Goal: Book appointment/travel/reservation

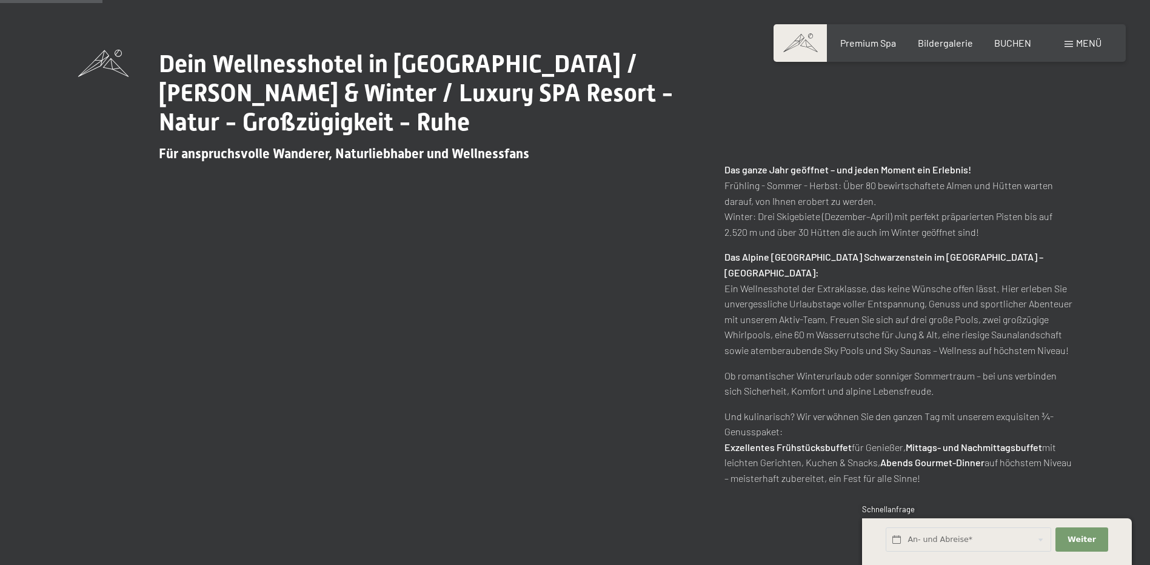
scroll to position [788, 0]
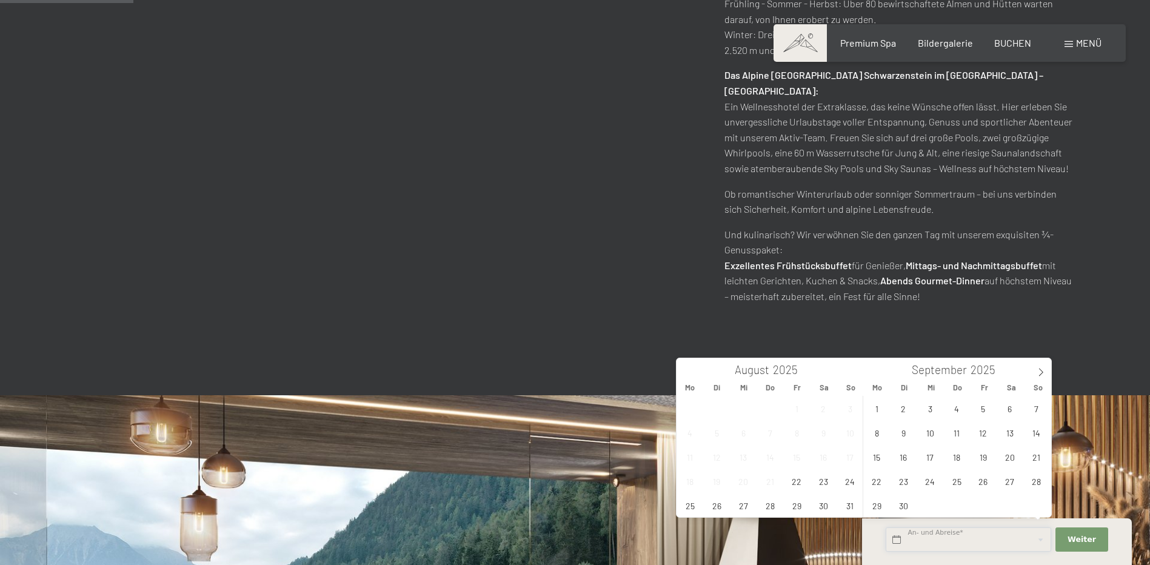
click at [993, 538] on input "text" at bounding box center [967, 539] width 165 height 25
click at [1043, 370] on icon at bounding box center [1040, 372] width 8 height 8
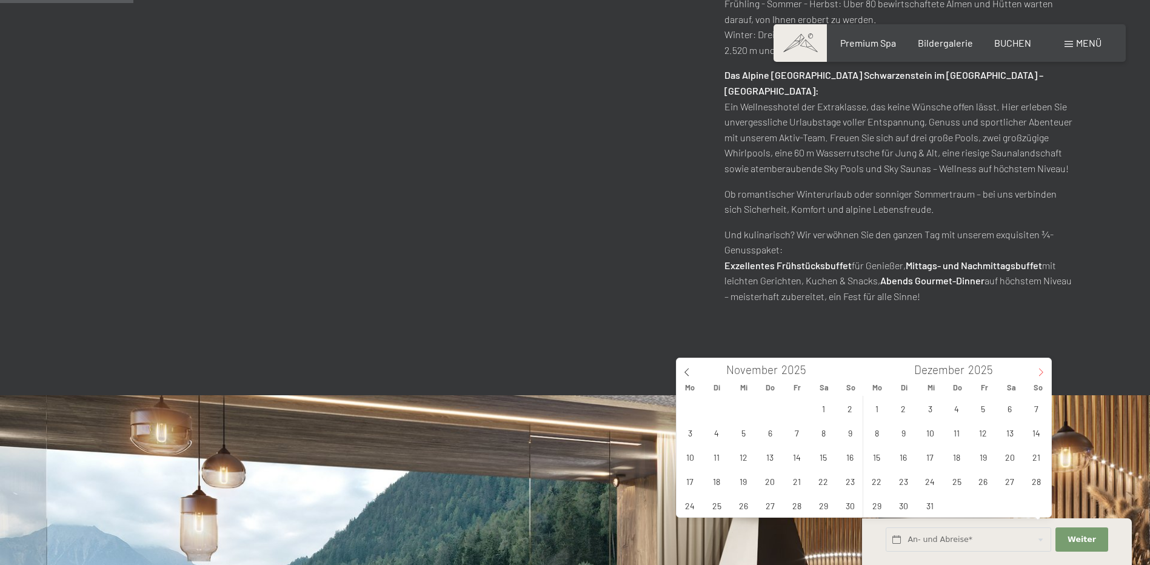
type input "2026"
click at [1043, 370] on icon at bounding box center [1040, 372] width 8 height 8
type input "2026"
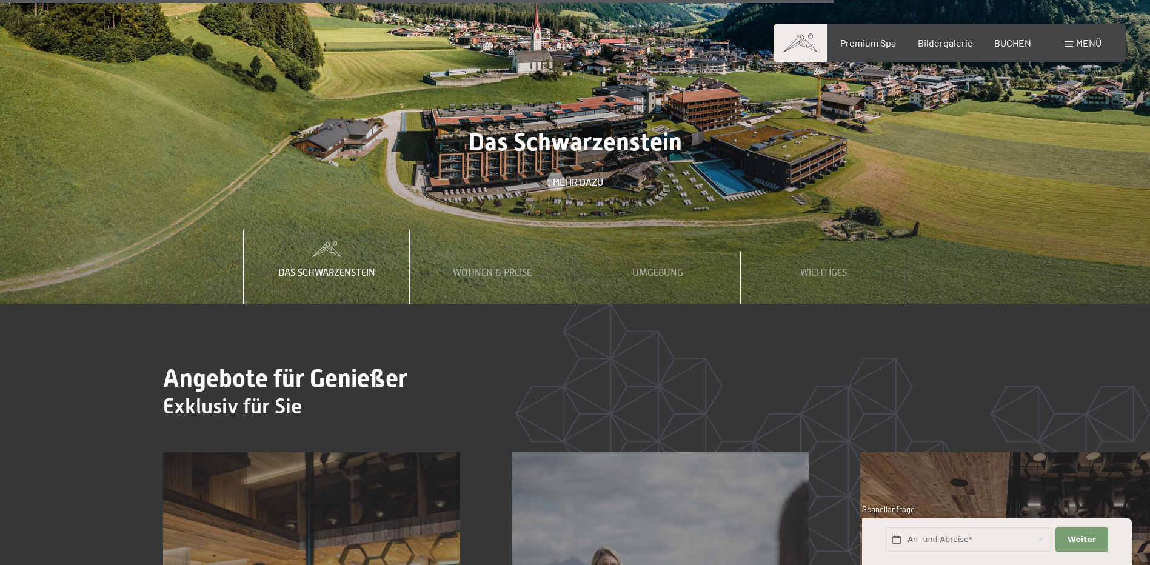
scroll to position [4606, 0]
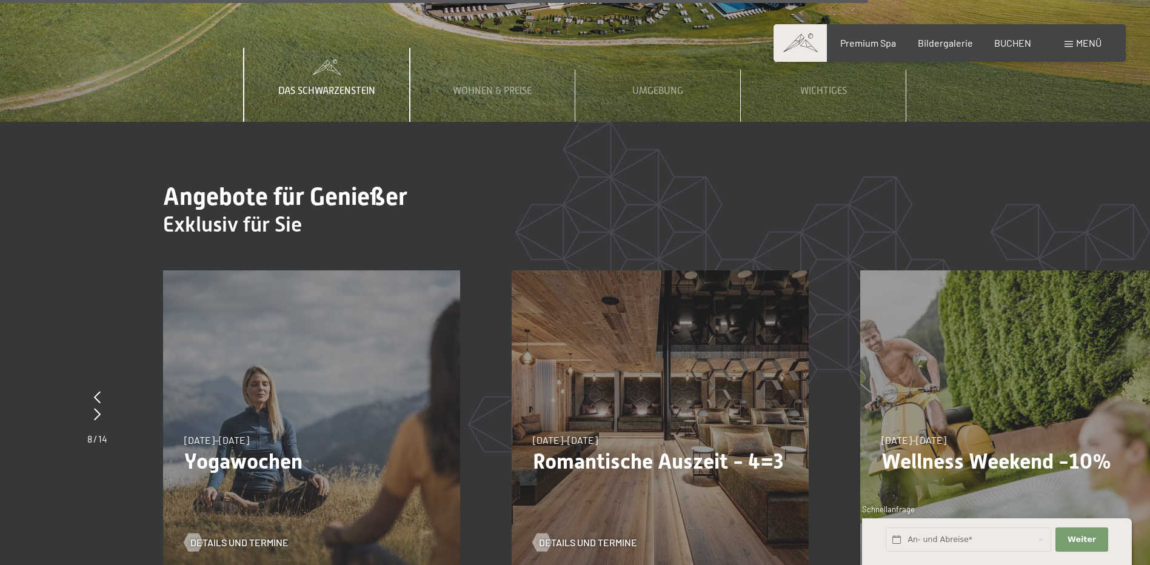
click at [221, 370] on div "02.11.–21.12.2025 02.11.–21.12.2025 Yogawochen Details und Termine" at bounding box center [311, 418] width 297 height 297
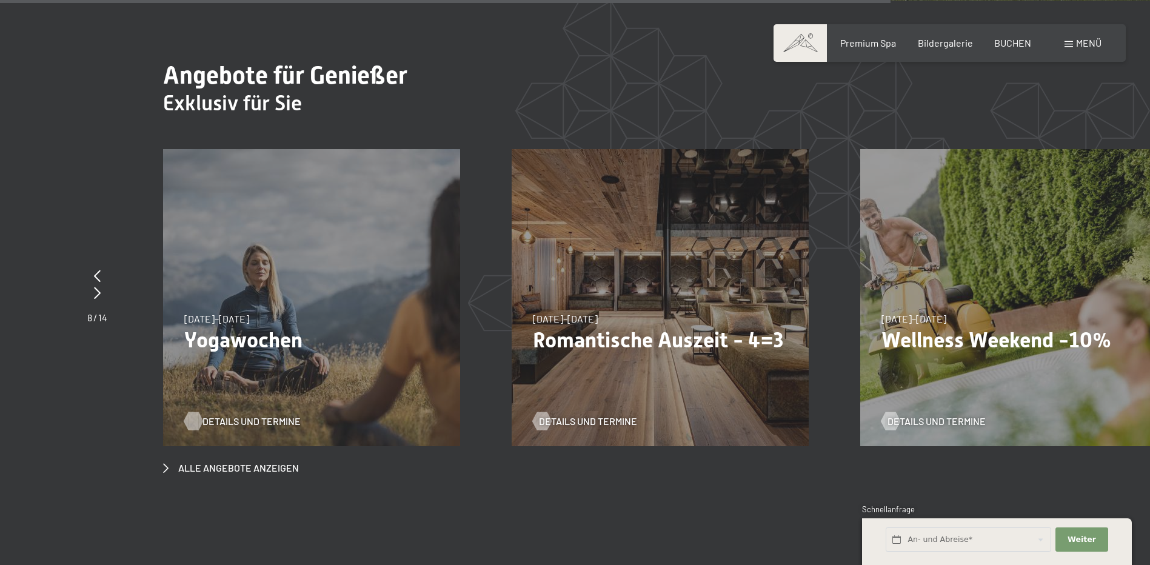
click at [259, 415] on span "Details und Termine" at bounding box center [251, 421] width 98 height 13
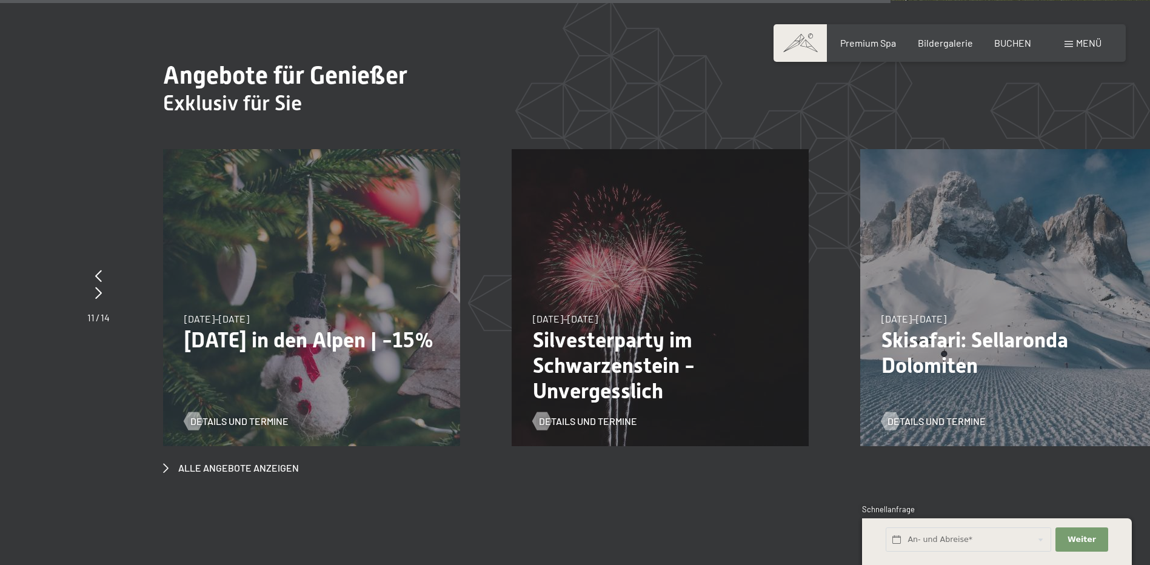
click at [264, 210] on div "22.12.–26.12.2025 22.12.–26.12.2025 Weihnachten in den Alpen | -15% Details und…" at bounding box center [311, 297] width 297 height 297
click at [274, 415] on span "Details und Termine" at bounding box center [251, 421] width 98 height 13
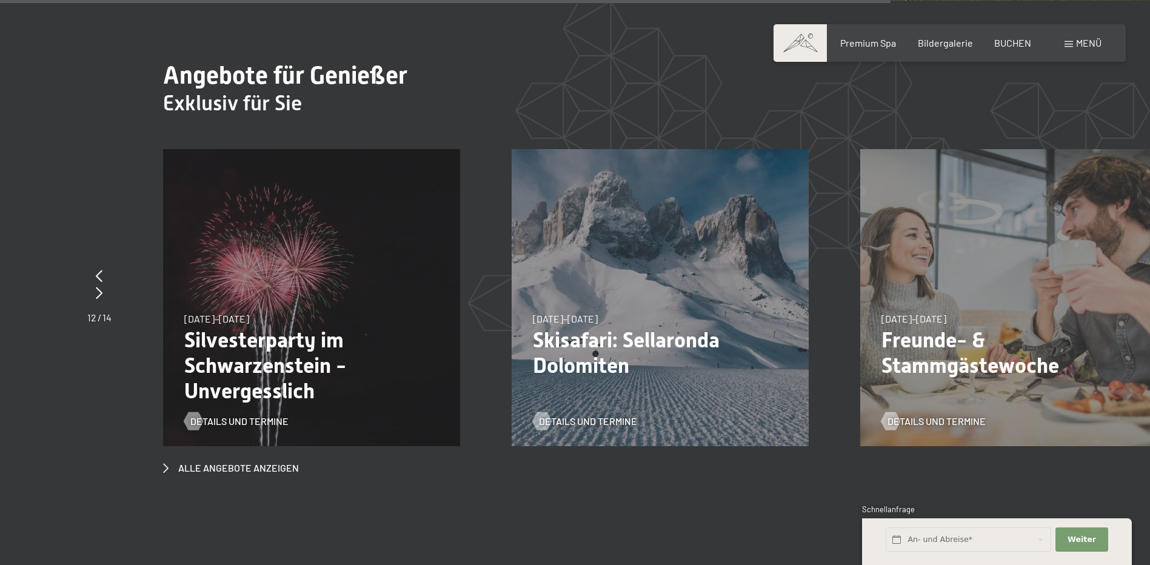
click at [236, 327] on p "Silvesterparty im Schwarzenstein - Unvergesslich" at bounding box center [311, 365] width 255 height 76
click at [244, 415] on span "Details und Termine" at bounding box center [251, 421] width 98 height 13
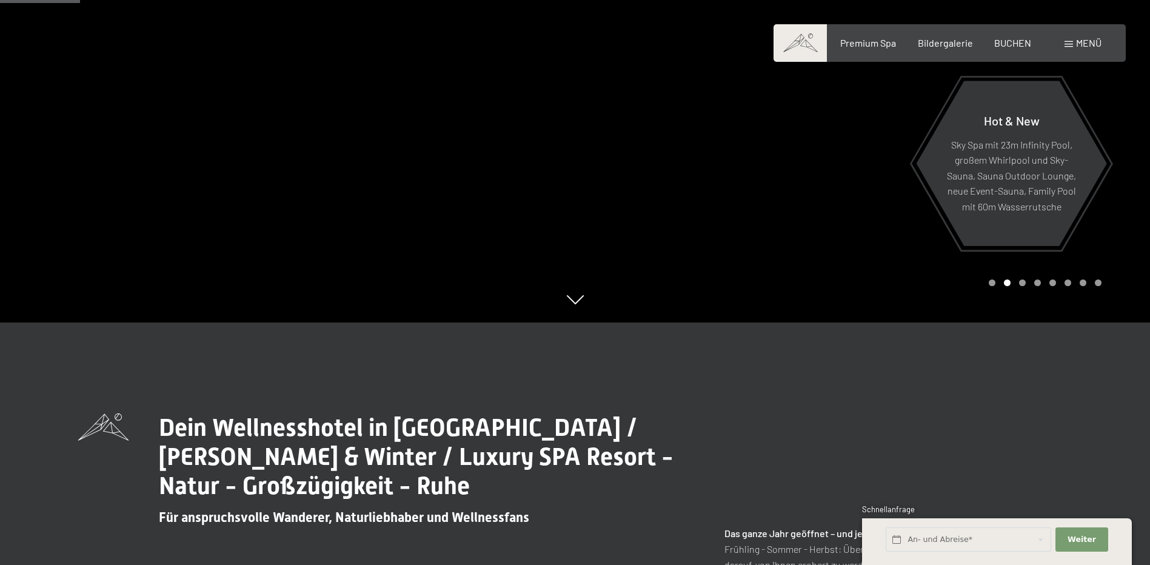
scroll to position [61, 0]
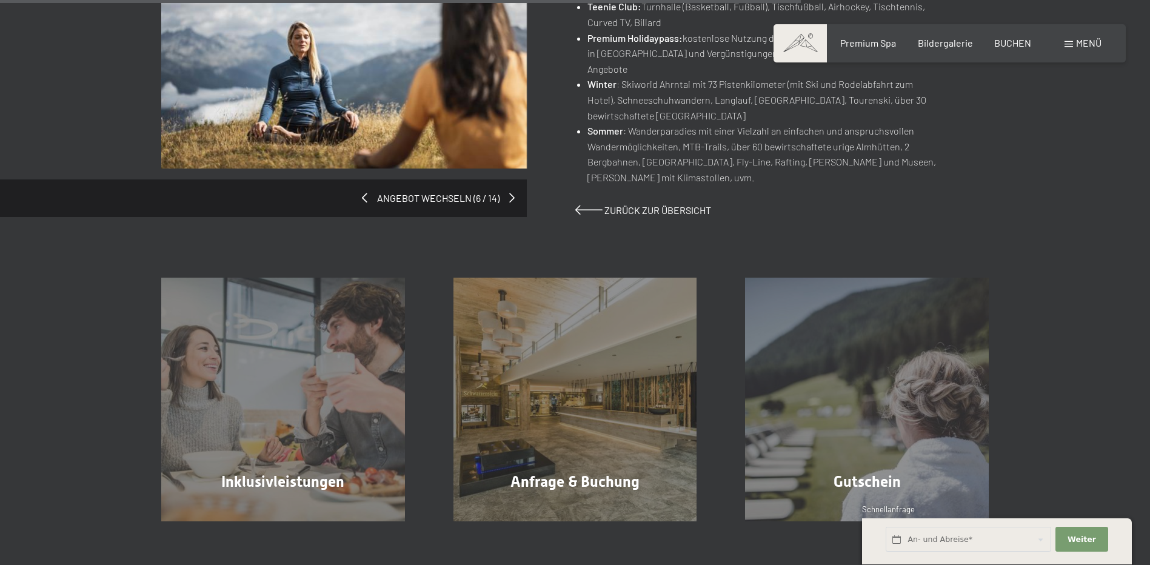
scroll to position [848, 0]
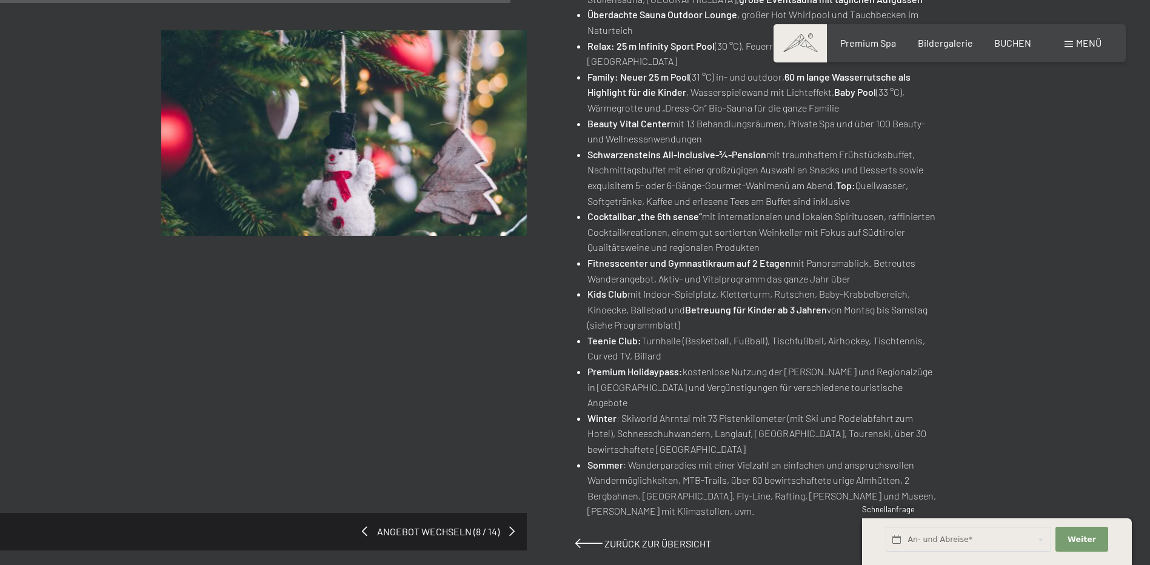
scroll to position [364, 0]
